Goal: Information Seeking & Learning: Stay updated

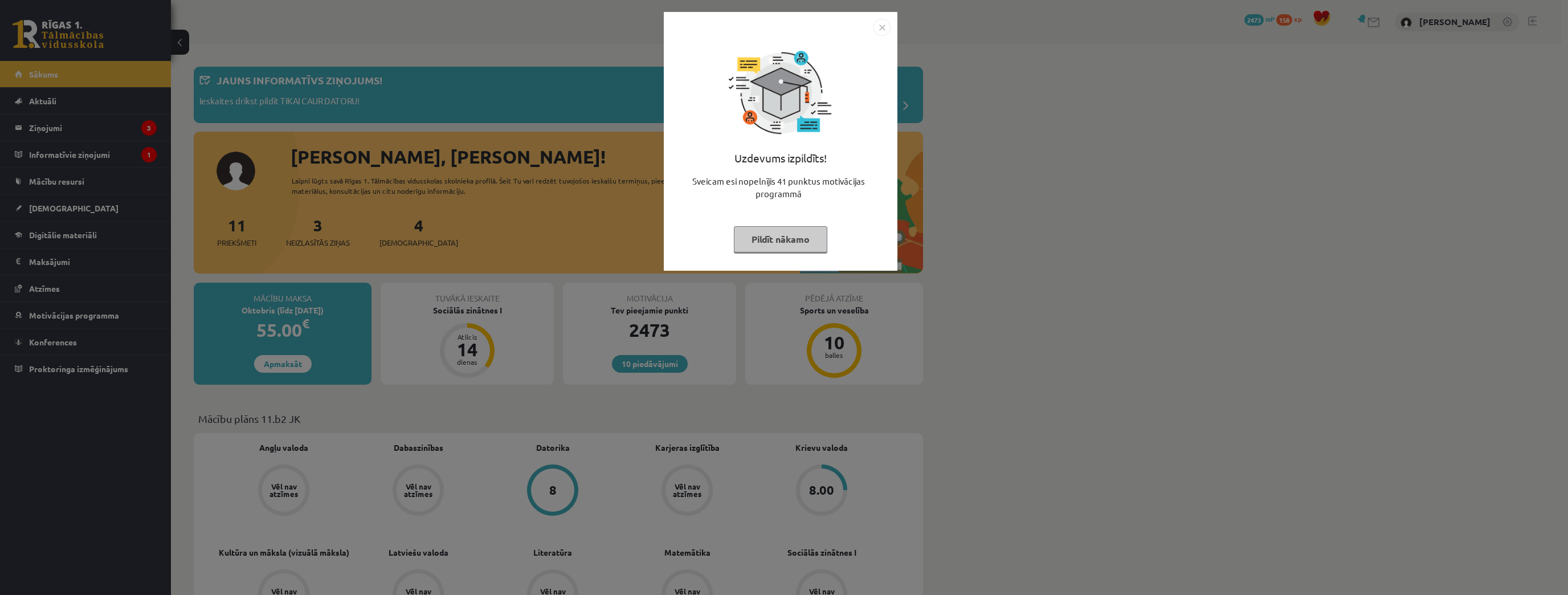
click at [761, 235] on button "Pildīt nākamo" at bounding box center [780, 239] width 93 height 26
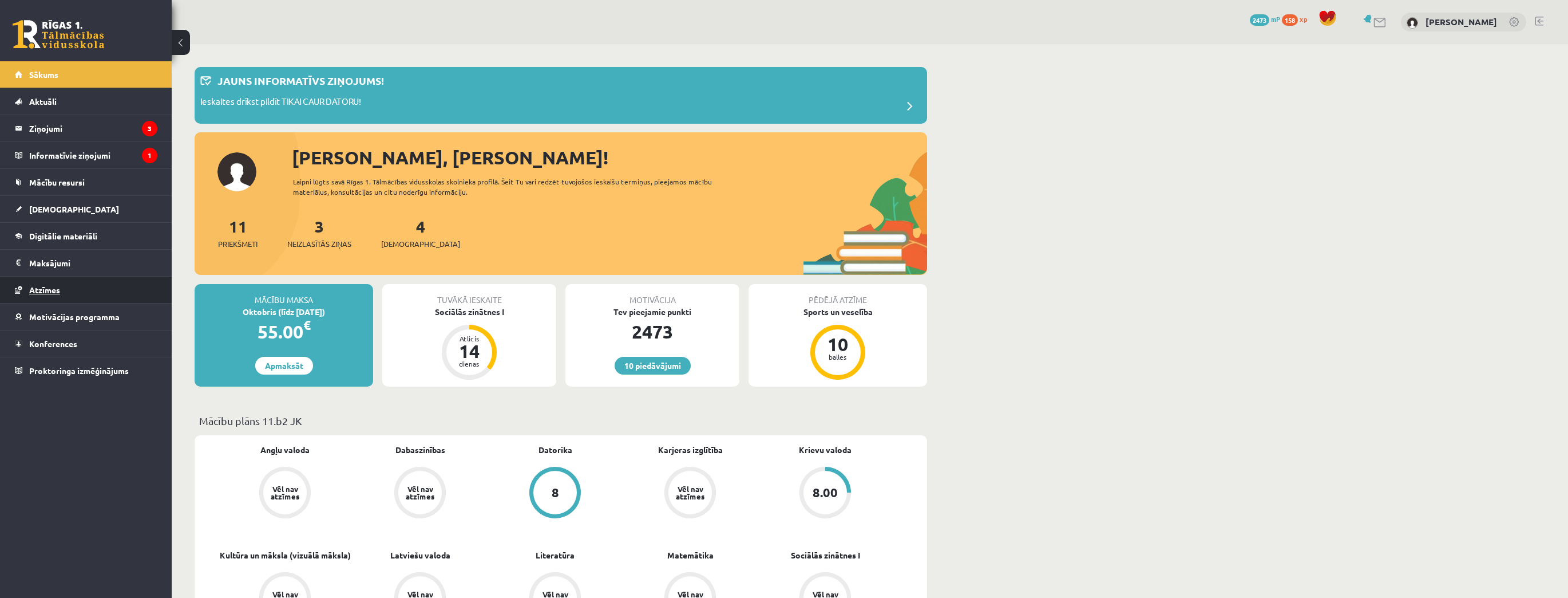
click at [57, 285] on span "Atzīmes" at bounding box center [45, 290] width 31 height 11
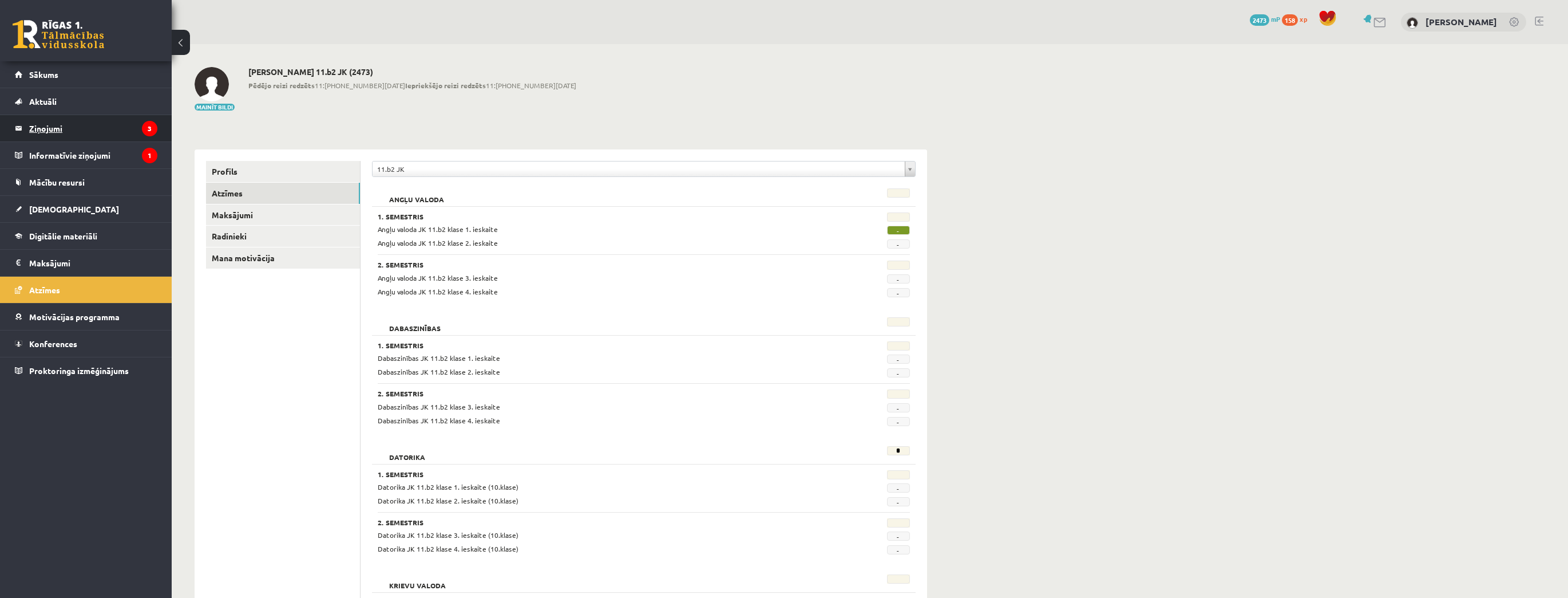
click at [50, 126] on legend "Ziņojumi 3" at bounding box center [94, 128] width 128 height 26
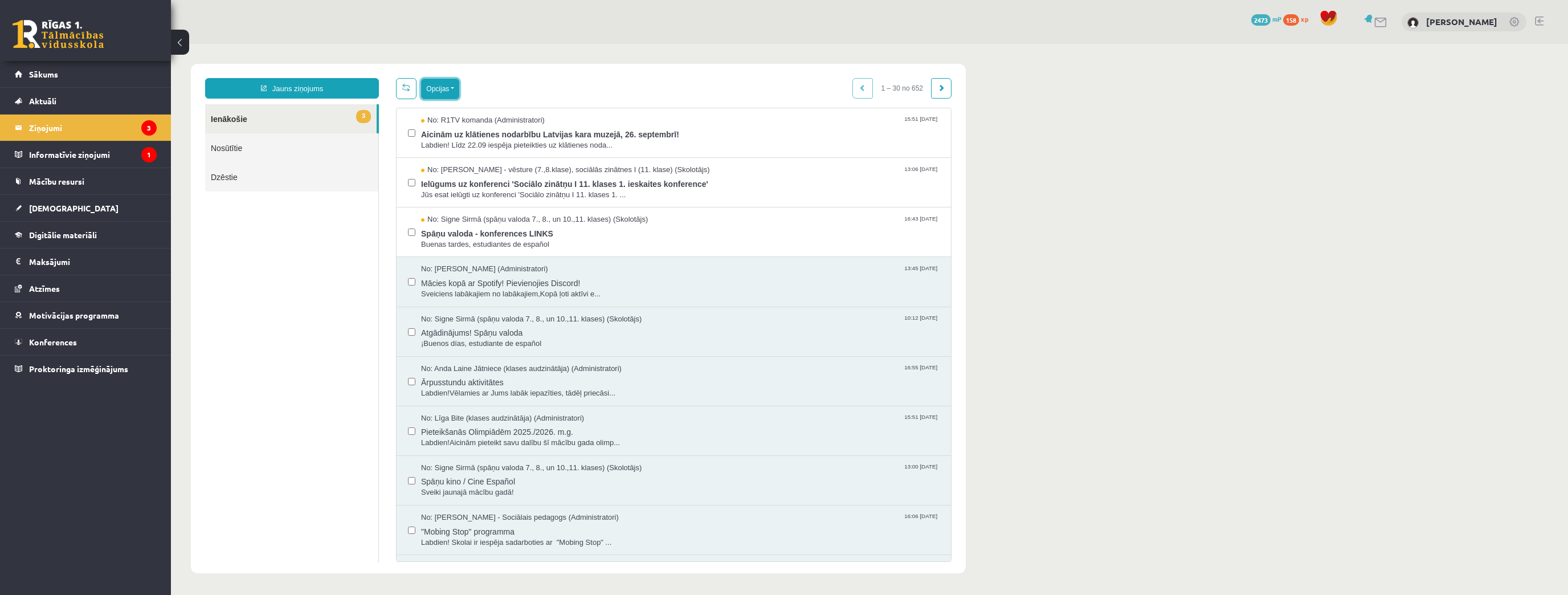
click at [438, 94] on button "Opcijas" at bounding box center [440, 88] width 38 height 20
click at [477, 148] on link "Atzīmēt visus kā lasītus" at bounding box center [510, 145] width 150 height 11
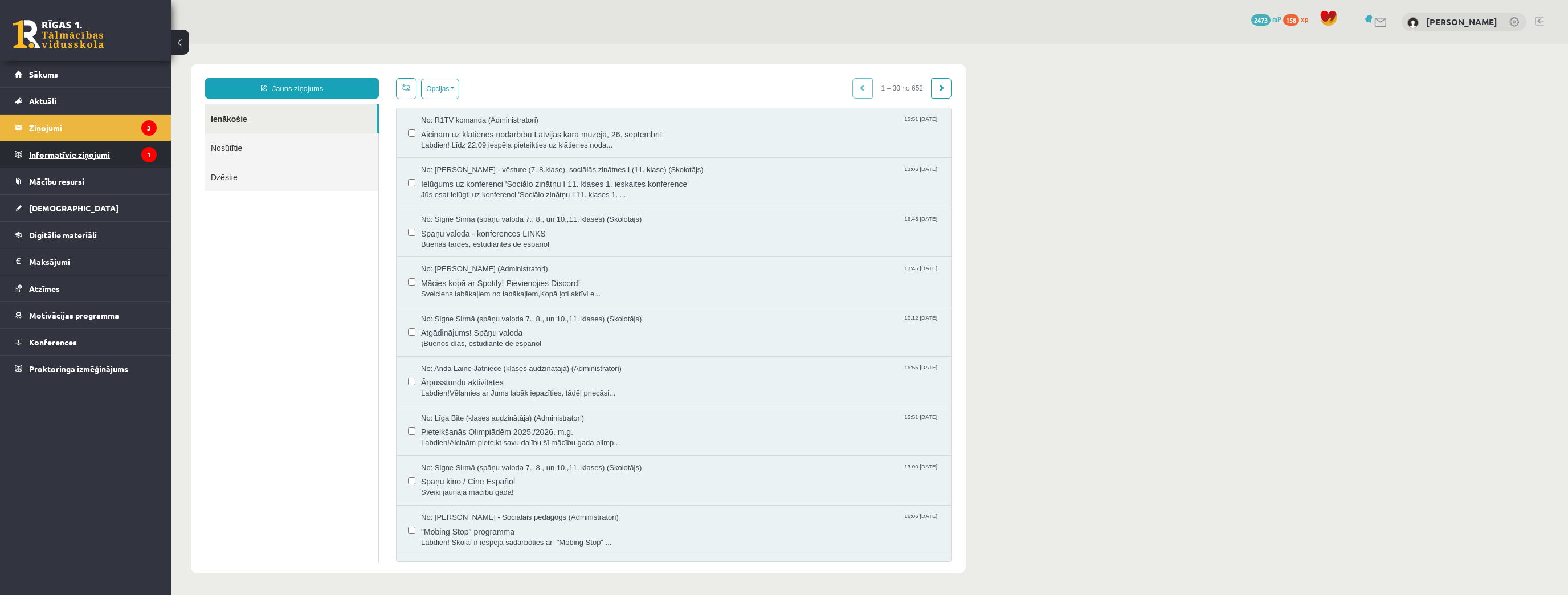
click at [86, 163] on legend "Informatīvie ziņojumi 1" at bounding box center [93, 154] width 128 height 26
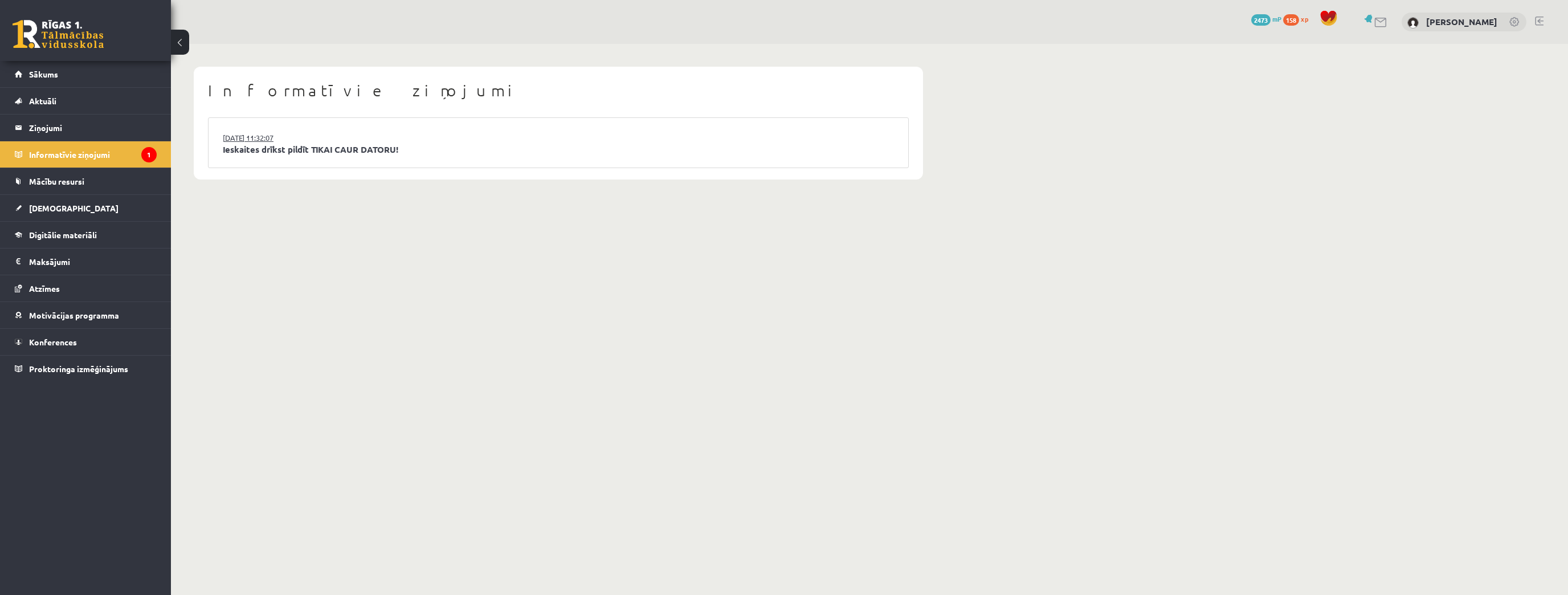
click at [243, 137] on link "[DATE] 11:32:07" at bounding box center [266, 138] width 86 height 11
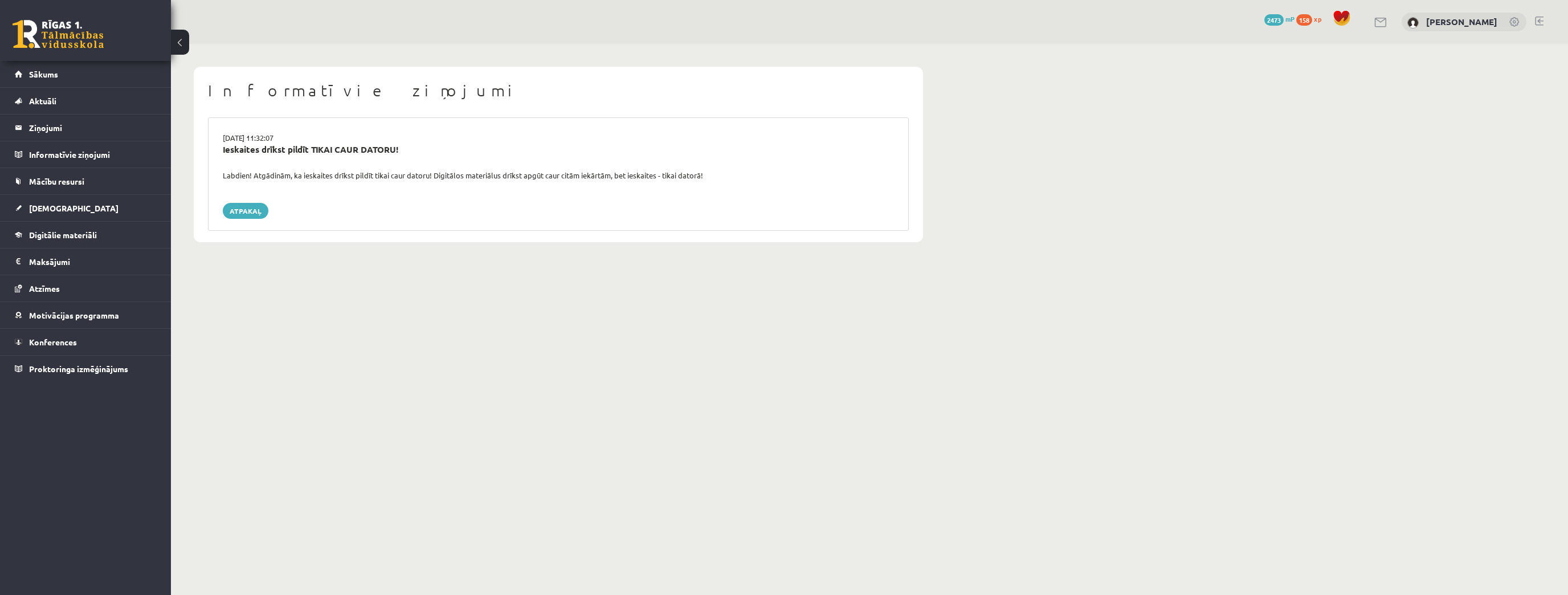
click at [266, 151] on div "Ieskaites drīkst pildīt TIKAI CAUR DATORU!" at bounding box center [558, 150] width 671 height 13
click at [24, 130] on link "Ziņojumi 0" at bounding box center [85, 127] width 142 height 26
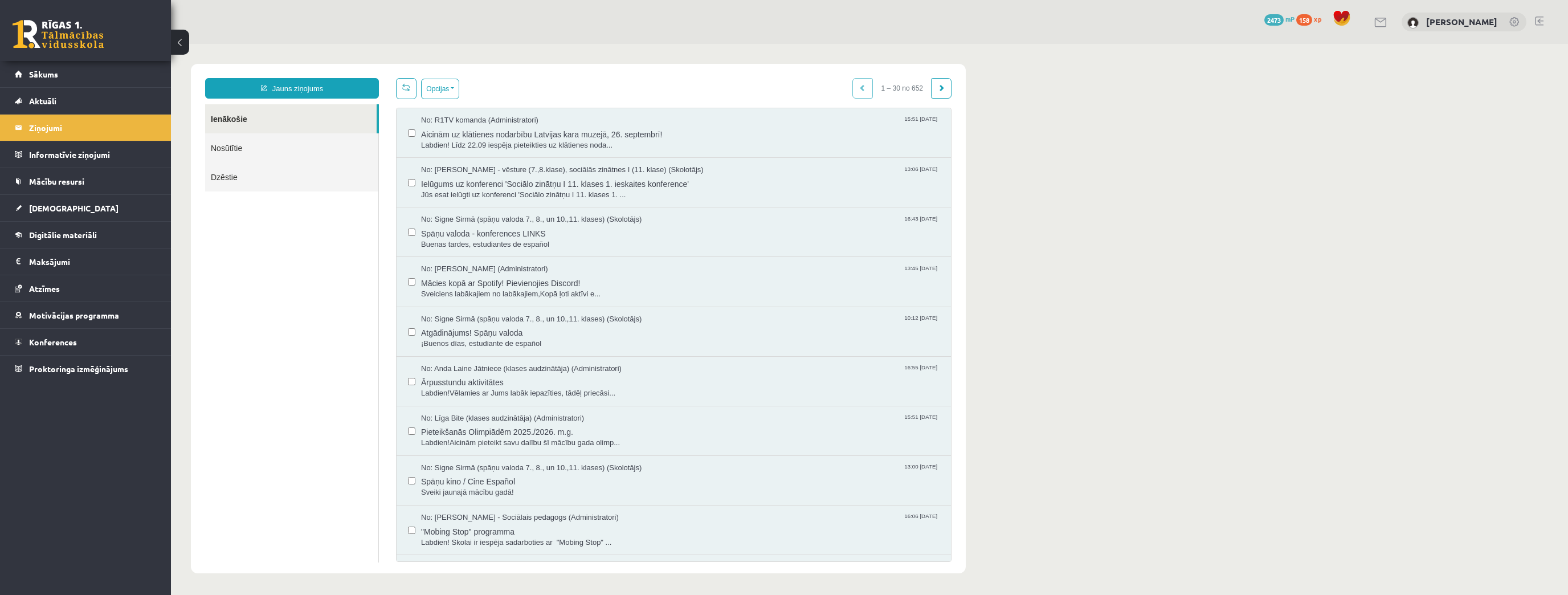
drag, startPoint x: 195, startPoint y: 245, endPoint x: 201, endPoint y: 255, distance: 11.7
click at [201, 255] on div "Jauns ziņojums Ienākošie Nosūtītie Dzēstie ********* ********* *******" at bounding box center [292, 319] width 191 height 483
click at [51, 87] on link "Sākums" at bounding box center [85, 74] width 142 height 26
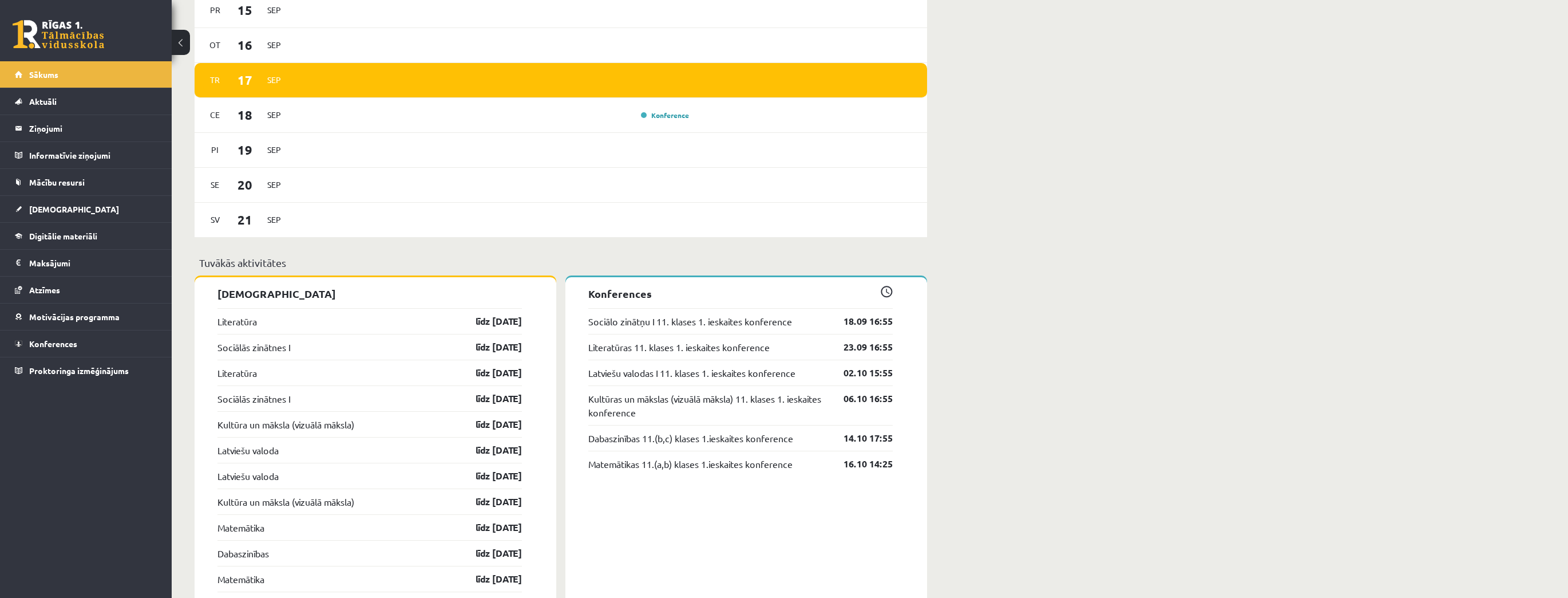
scroll to position [870, 0]
